Goal: Find specific page/section: Find specific page/section

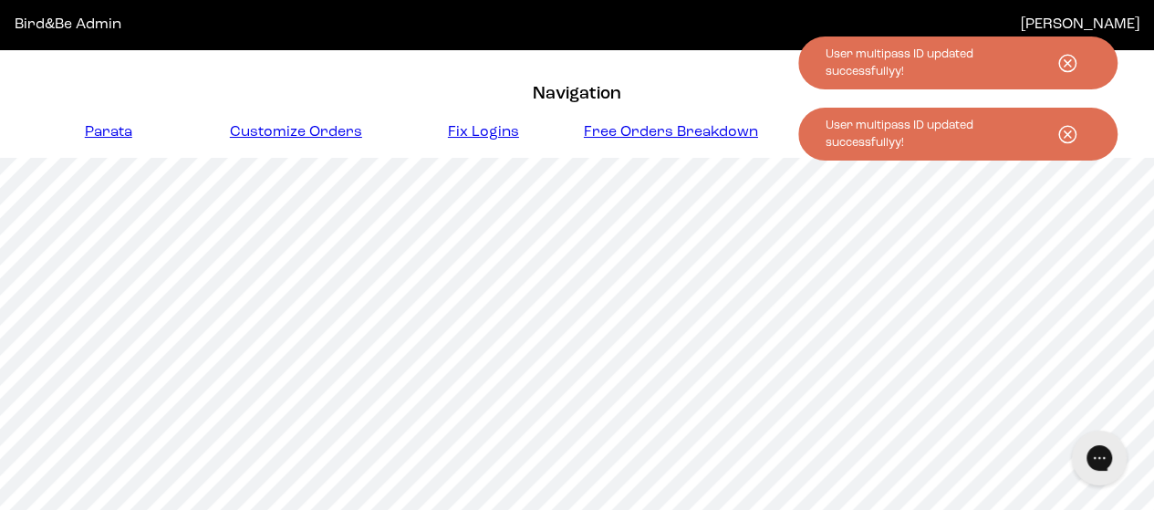
click at [480, 143] on link "Fix Logins" at bounding box center [484, 132] width 188 height 21
click at [334, 136] on span "Customize Orders" at bounding box center [296, 132] width 132 height 15
click at [477, 134] on span "Fix Logins" at bounding box center [483, 132] width 71 height 15
click at [267, 125] on icon "plus-circle minus-circle close-circle Bird & Be Logo Bird & Be Logo arrow-left …" at bounding box center [137, 68] width 274 height 137
click at [272, 139] on span "Customize Orders" at bounding box center [296, 132] width 132 height 15
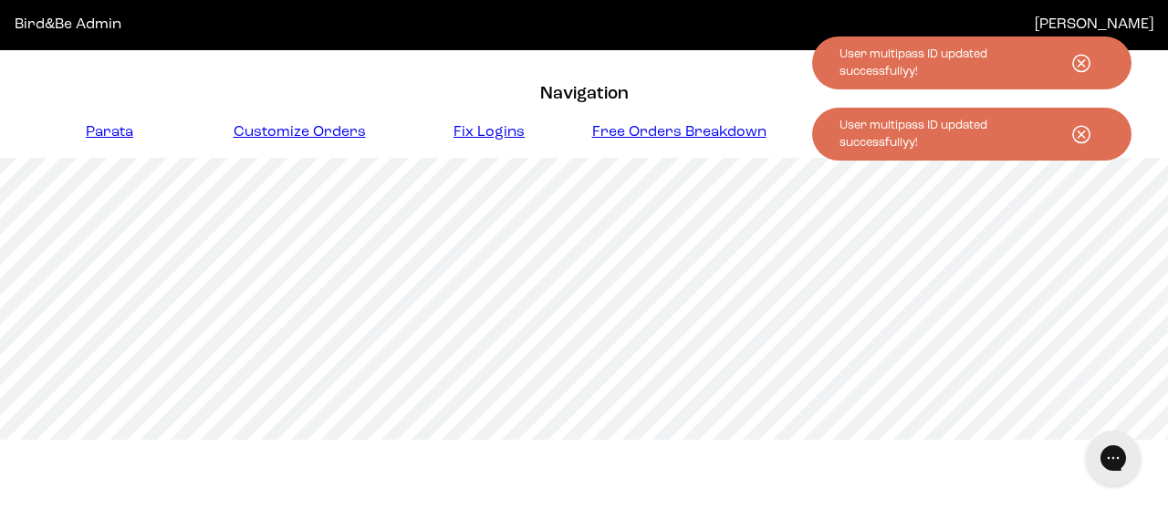
click at [476, 138] on span "Fix Logins" at bounding box center [489, 132] width 71 height 15
